Goal: Task Accomplishment & Management: Use online tool/utility

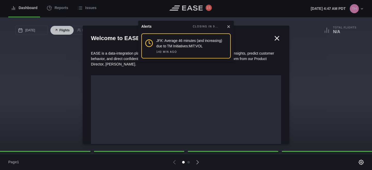
click at [276, 38] on icon at bounding box center [277, 38] width 4 height 4
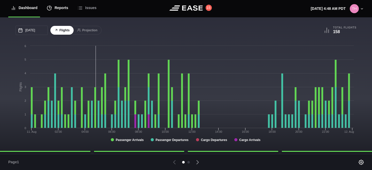
click at [60, 9] on div "Reports" at bounding box center [57, 7] width 21 height 17
select select "7"
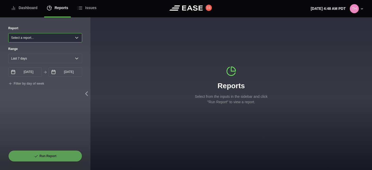
click at [59, 37] on select "Select a report... Arrivals Common Use Daily Throughput Departures Passenger Pr…" at bounding box center [45, 37] width 74 height 9
select select "Common Use"
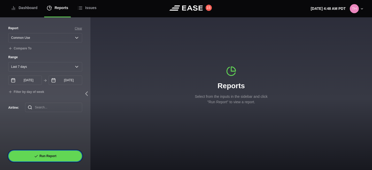
click at [46, 154] on button "Run Report" at bounding box center [45, 155] width 74 height 11
select select "Common Use"
select select "7"
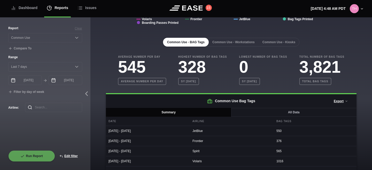
scroll to position [110, 0]
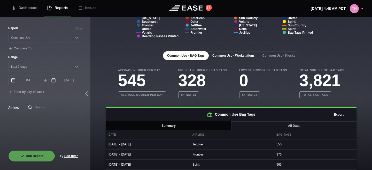
click at [246, 56] on button "Common Use - Workstations" at bounding box center [233, 55] width 51 height 9
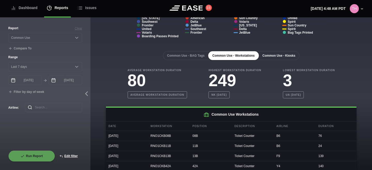
click at [277, 55] on button "Common Use - Kiosks" at bounding box center [278, 55] width 41 height 9
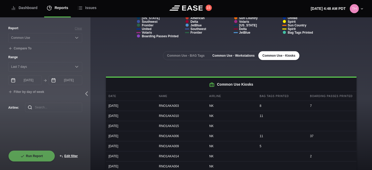
click at [239, 56] on button "Common Use - Workstations" at bounding box center [233, 55] width 51 height 9
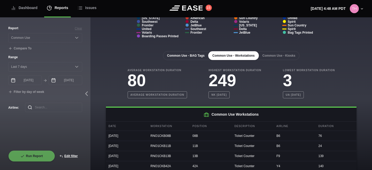
click at [186, 55] on button "Common Use - BAG Tags" at bounding box center [186, 55] width 46 height 9
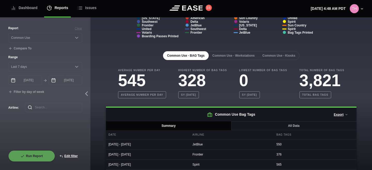
scroll to position [0, 0]
